Goal: Task Accomplishment & Management: Use online tool/utility

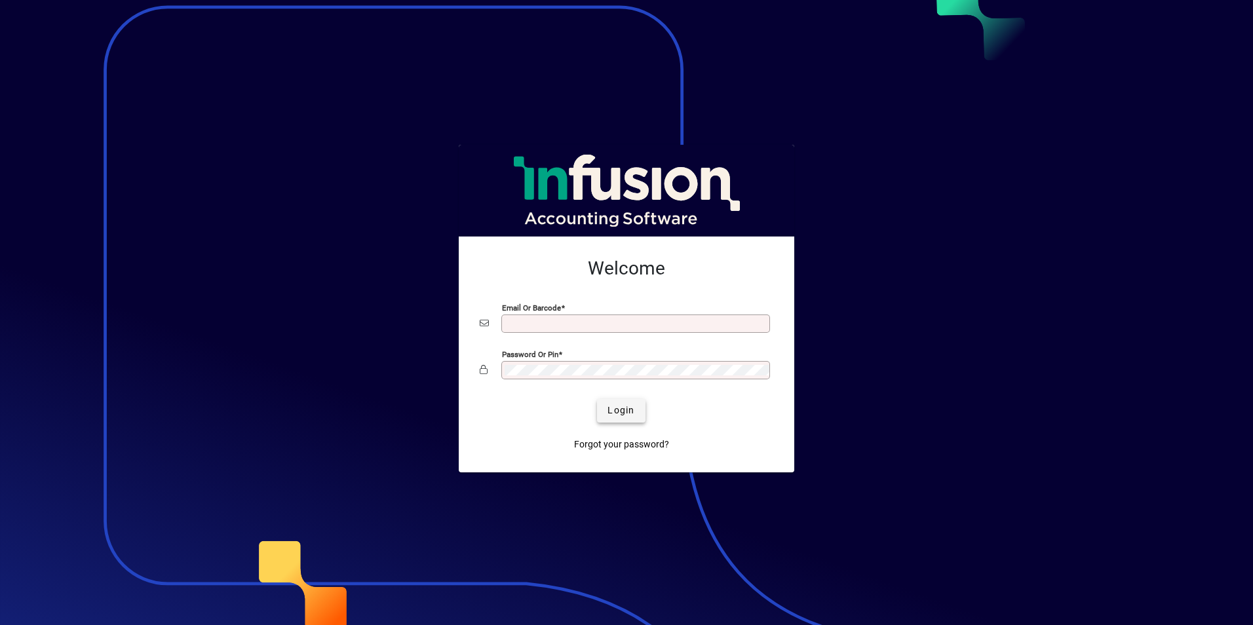
type input "**********"
click at [630, 408] on span "Login" at bounding box center [620, 411] width 27 height 14
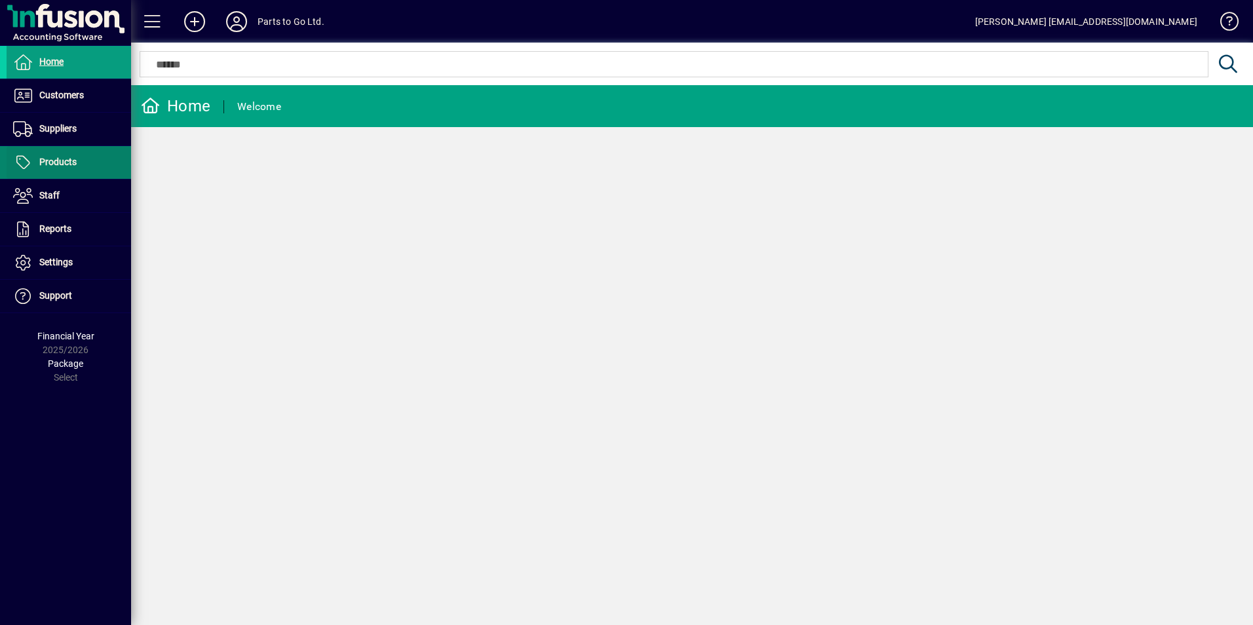
drag, startPoint x: 77, startPoint y: 158, endPoint x: 69, endPoint y: 159, distance: 7.9
click at [77, 158] on span at bounding box center [69, 162] width 124 height 31
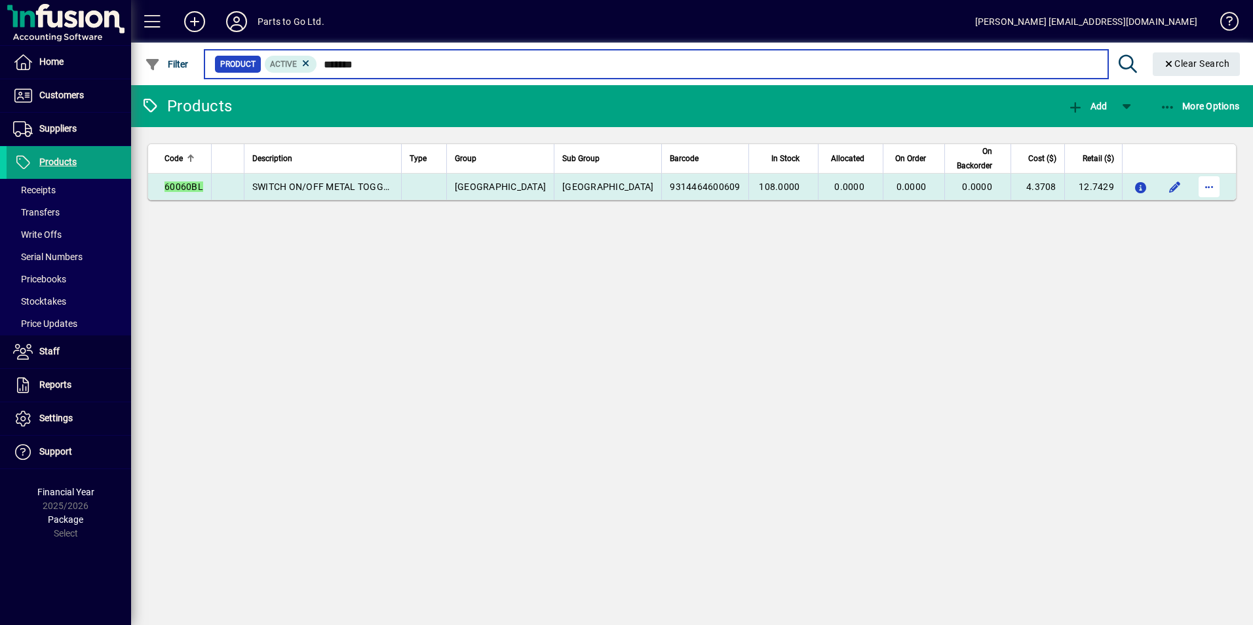
type input "*******"
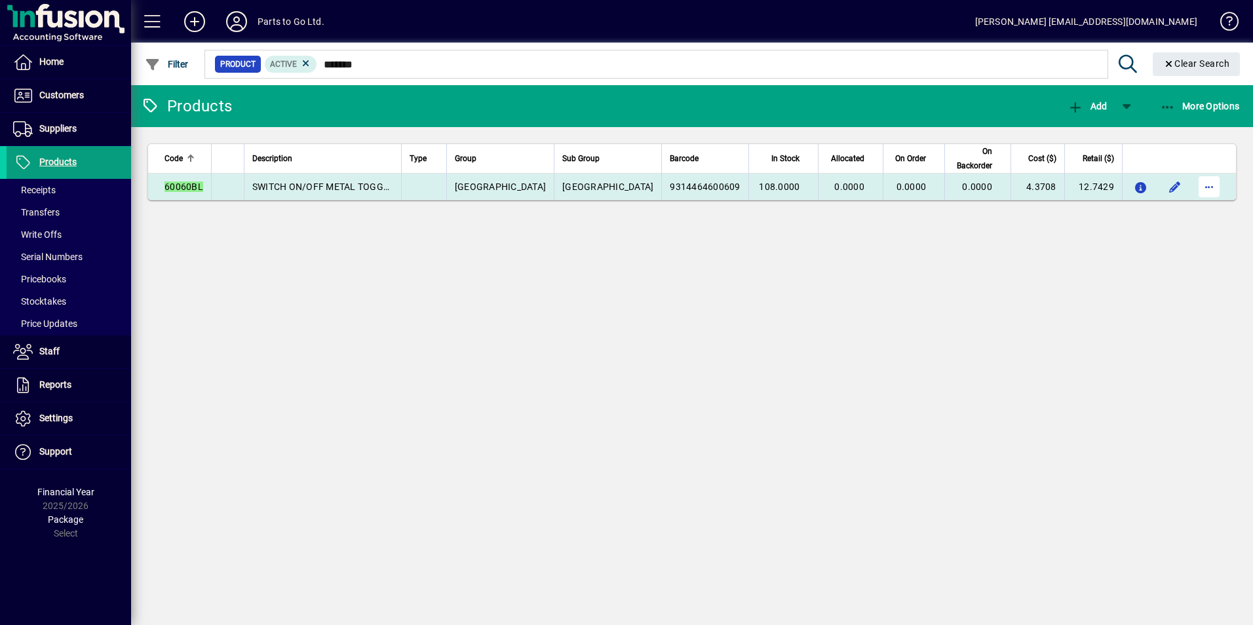
click at [1212, 188] on span "button" at bounding box center [1208, 186] width 31 height 31
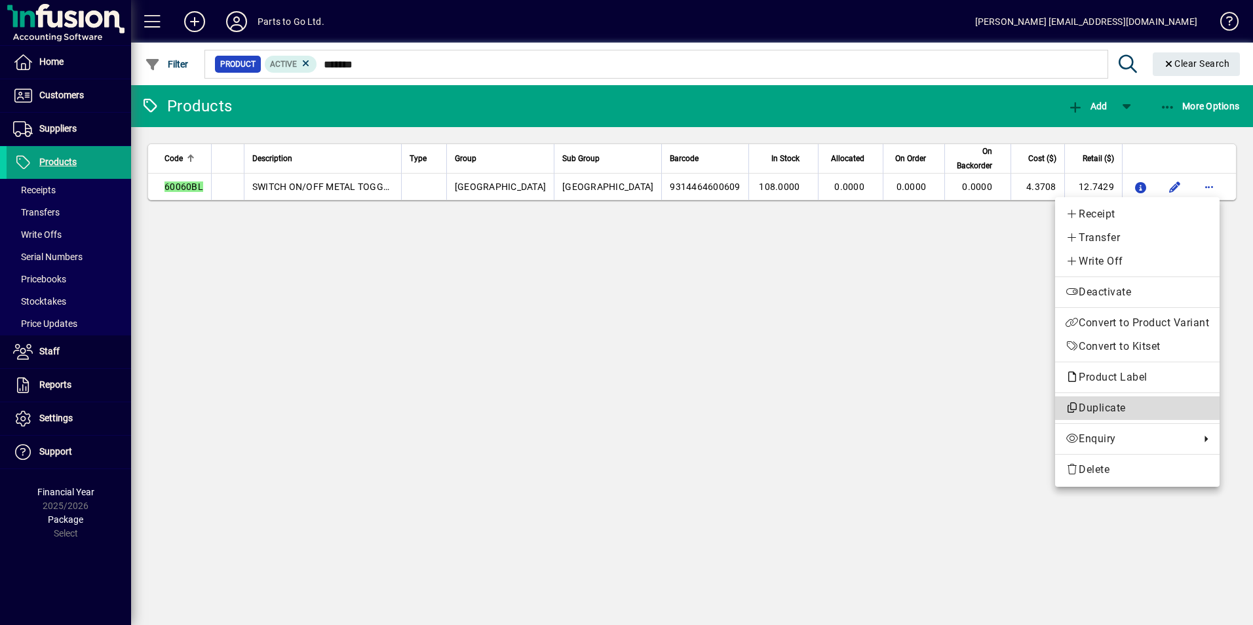
click at [1092, 408] on span "Duplicate" at bounding box center [1137, 408] width 144 height 16
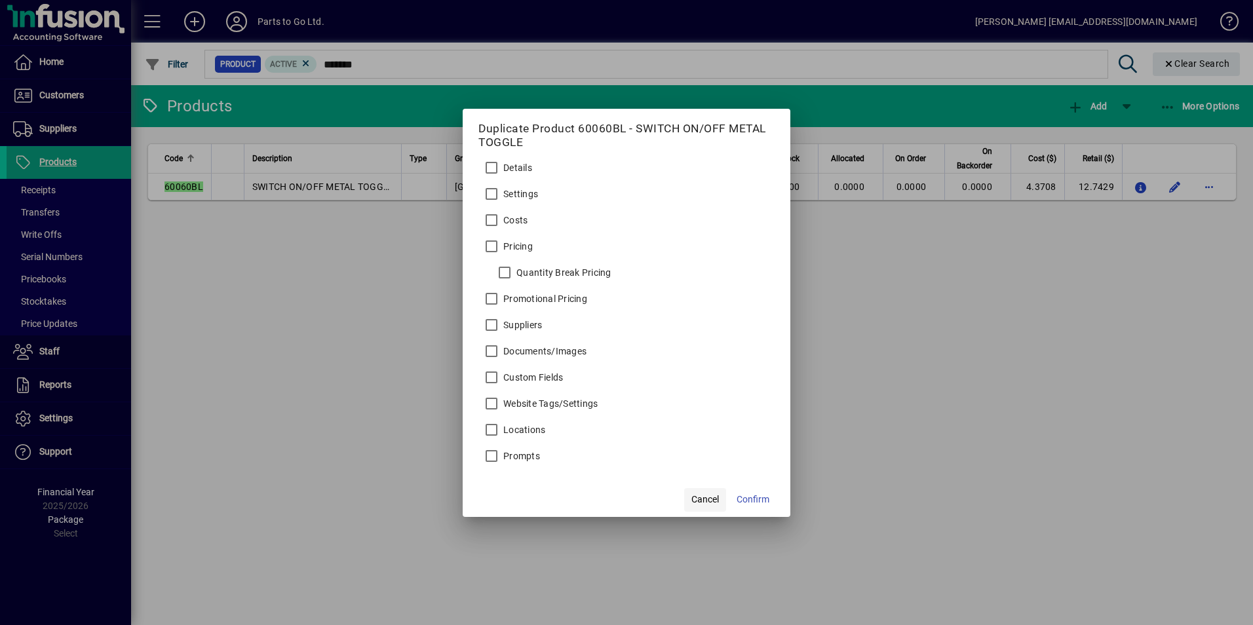
click at [712, 504] on span "Cancel" at bounding box center [705, 500] width 28 height 14
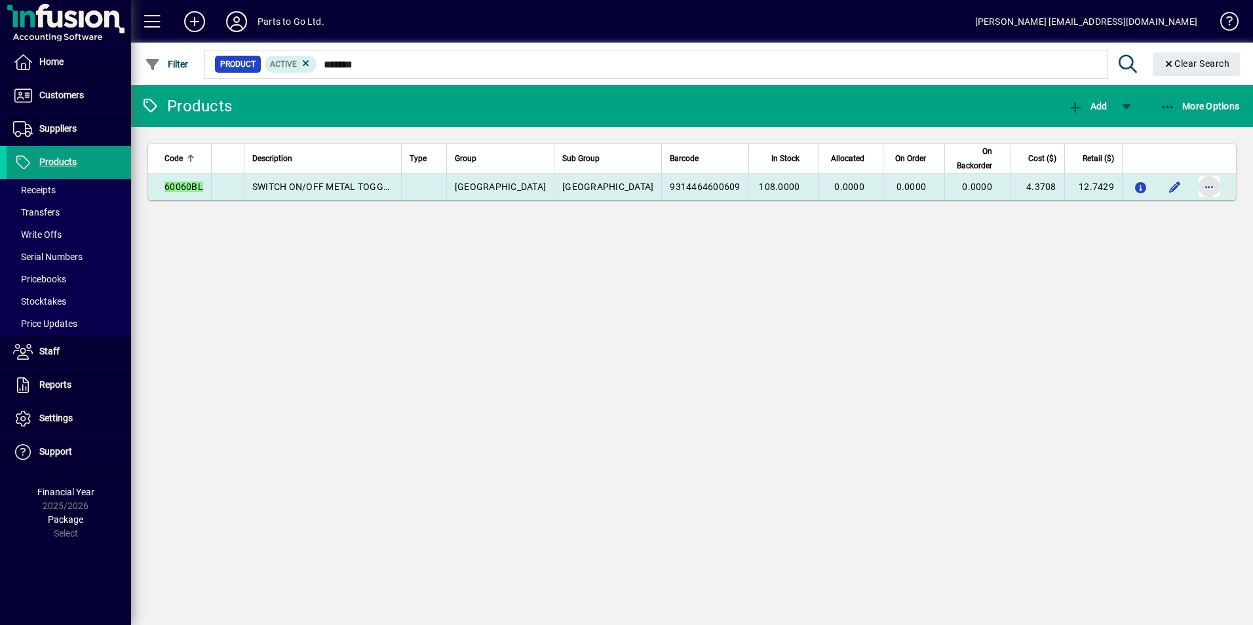
click at [1206, 191] on span "button" at bounding box center [1208, 186] width 31 height 31
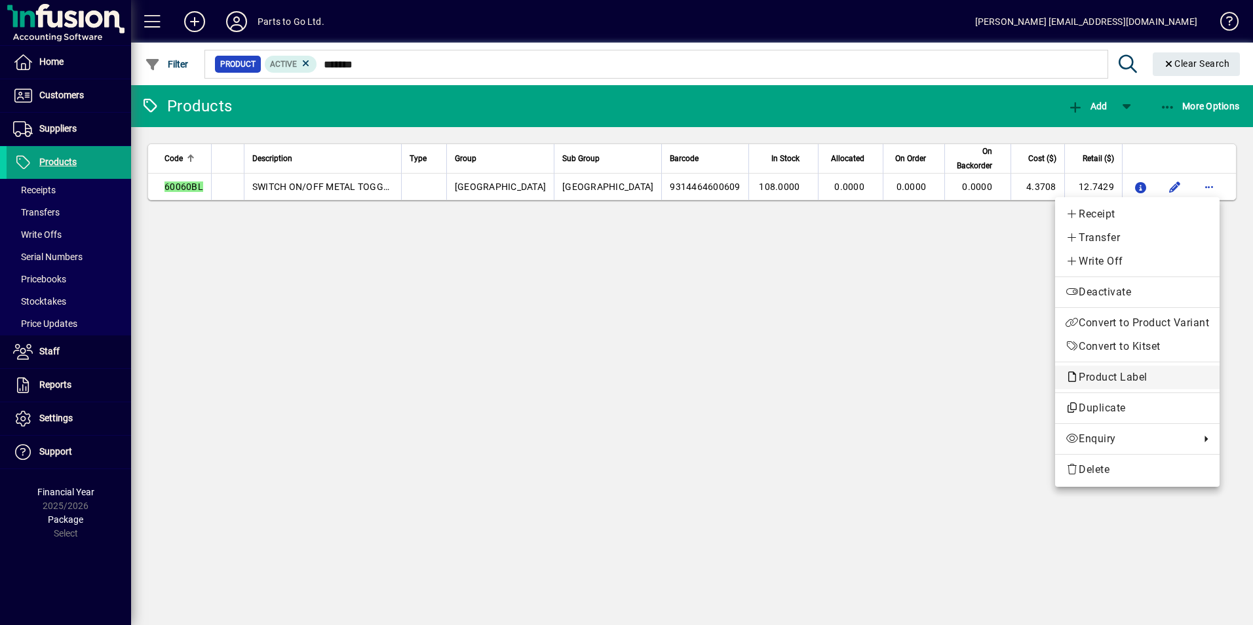
click at [1096, 385] on span "Product Label" at bounding box center [1137, 378] width 144 height 16
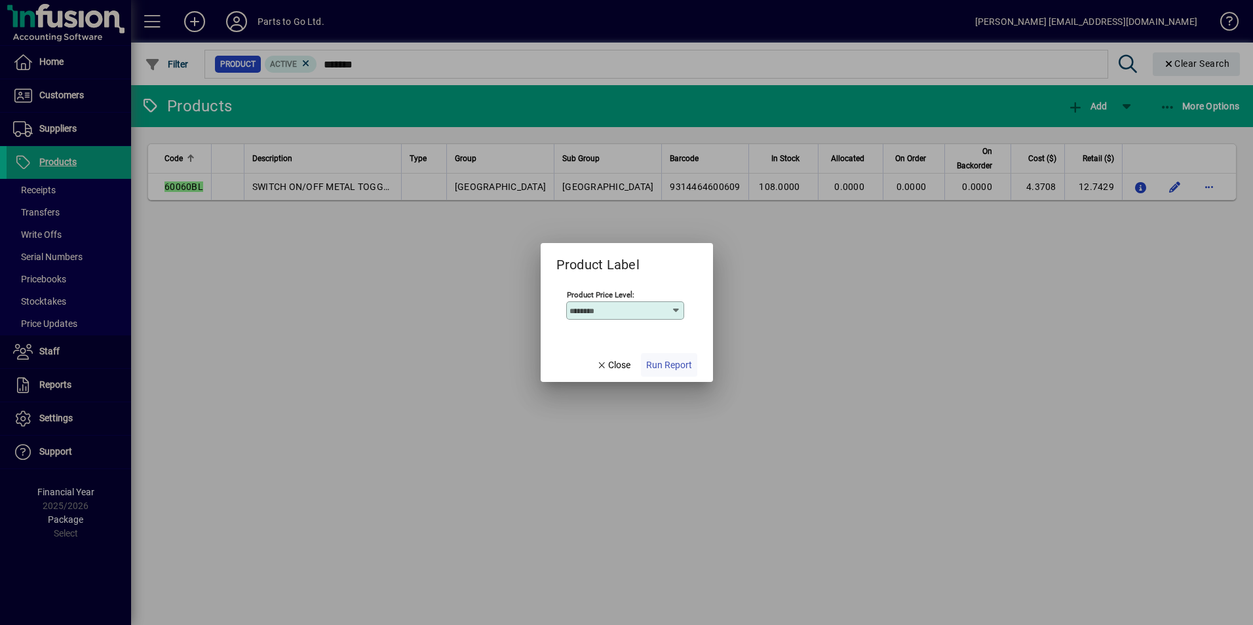
click at [666, 352] on span "button" at bounding box center [669, 364] width 56 height 31
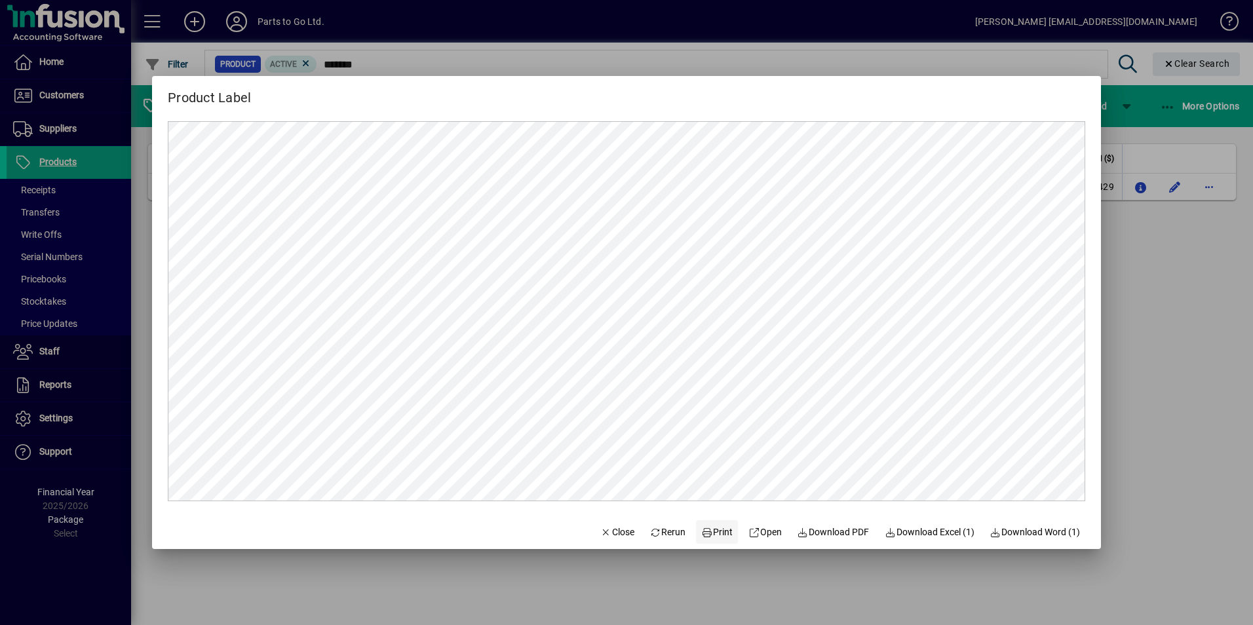
click at [716, 531] on span "Print" at bounding box center [716, 533] width 31 height 14
click at [708, 533] on span "Print" at bounding box center [716, 533] width 31 height 14
click at [1134, 285] on div at bounding box center [626, 312] width 1253 height 625
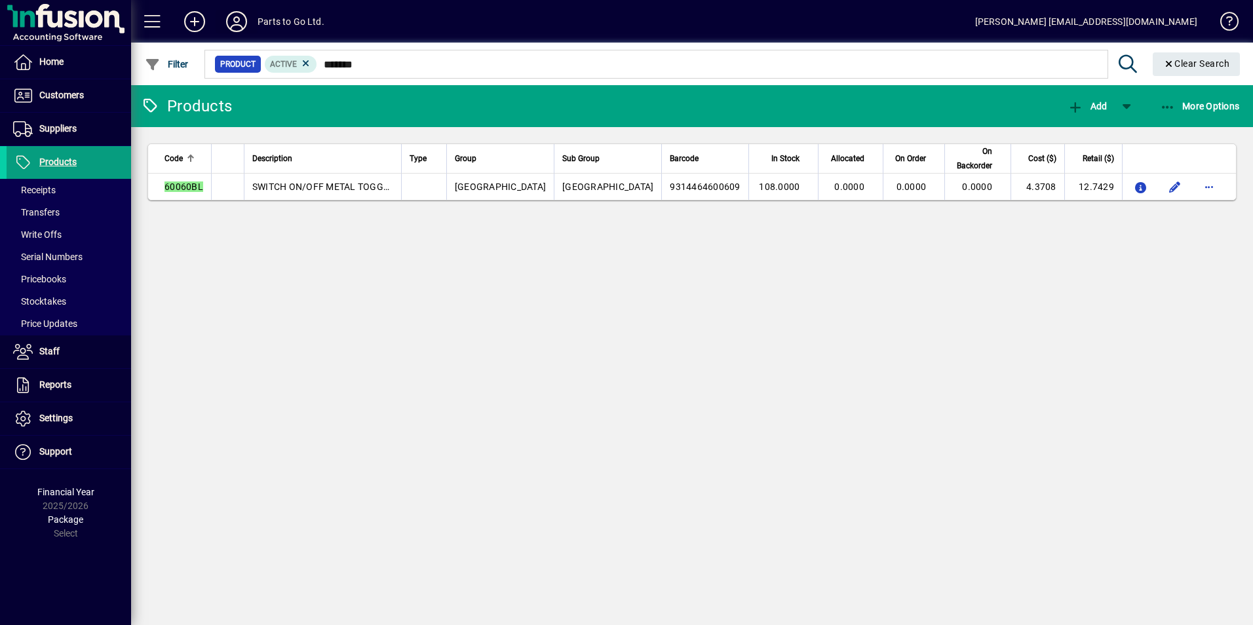
click at [237, 19] on icon at bounding box center [236, 21] width 26 height 21
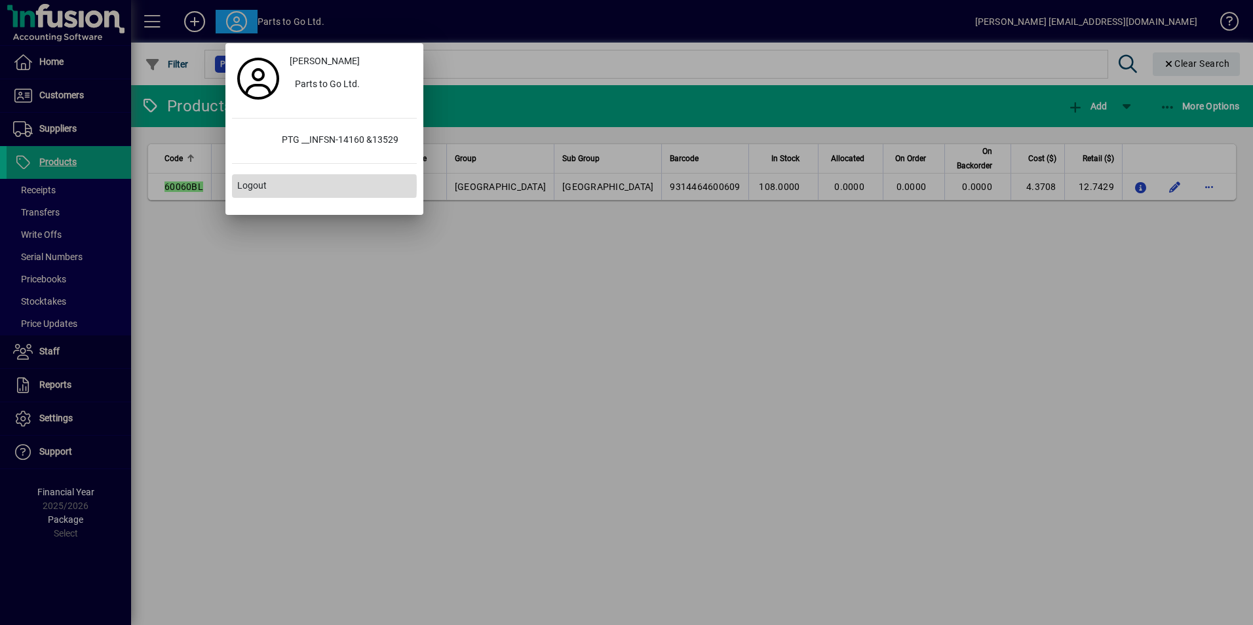
click at [252, 185] on span "Logout" at bounding box center [251, 186] width 29 height 14
